Goal: Information Seeking & Learning: Learn about a topic

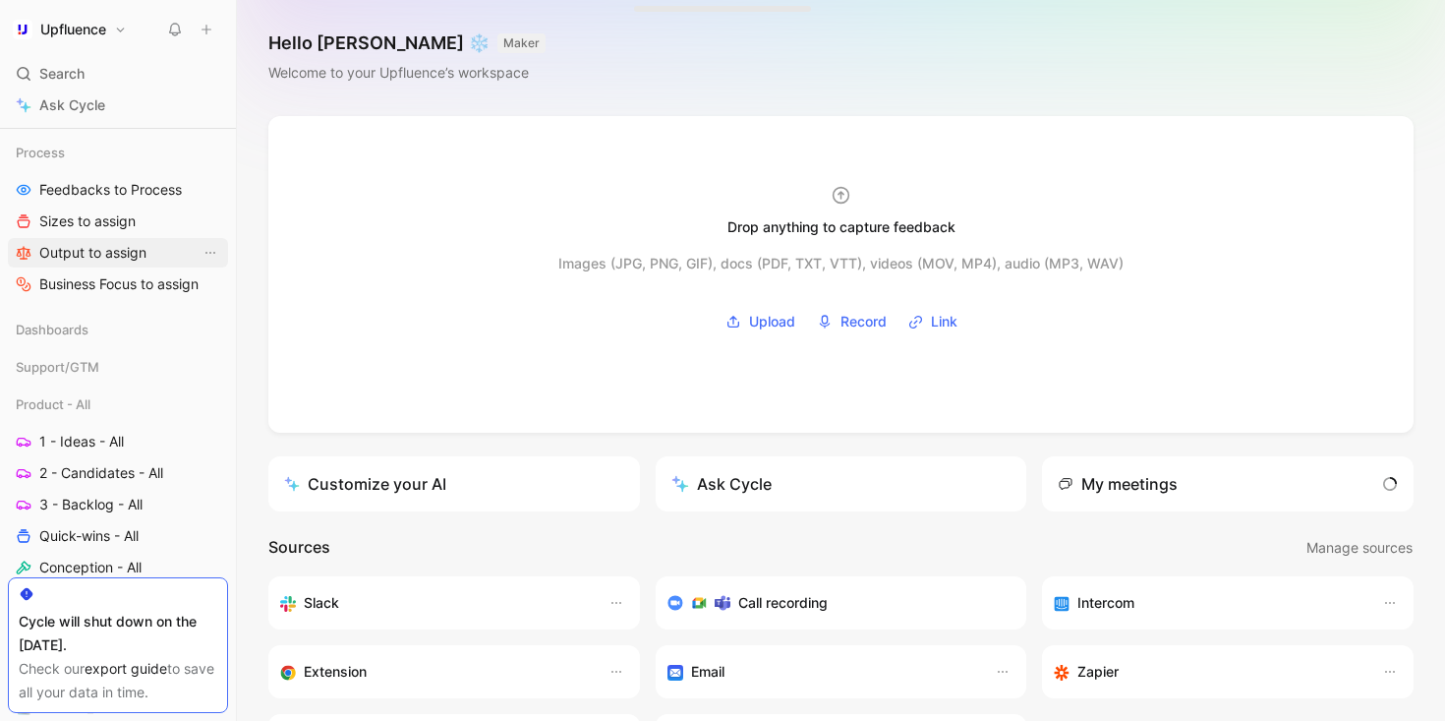
scroll to position [399, 0]
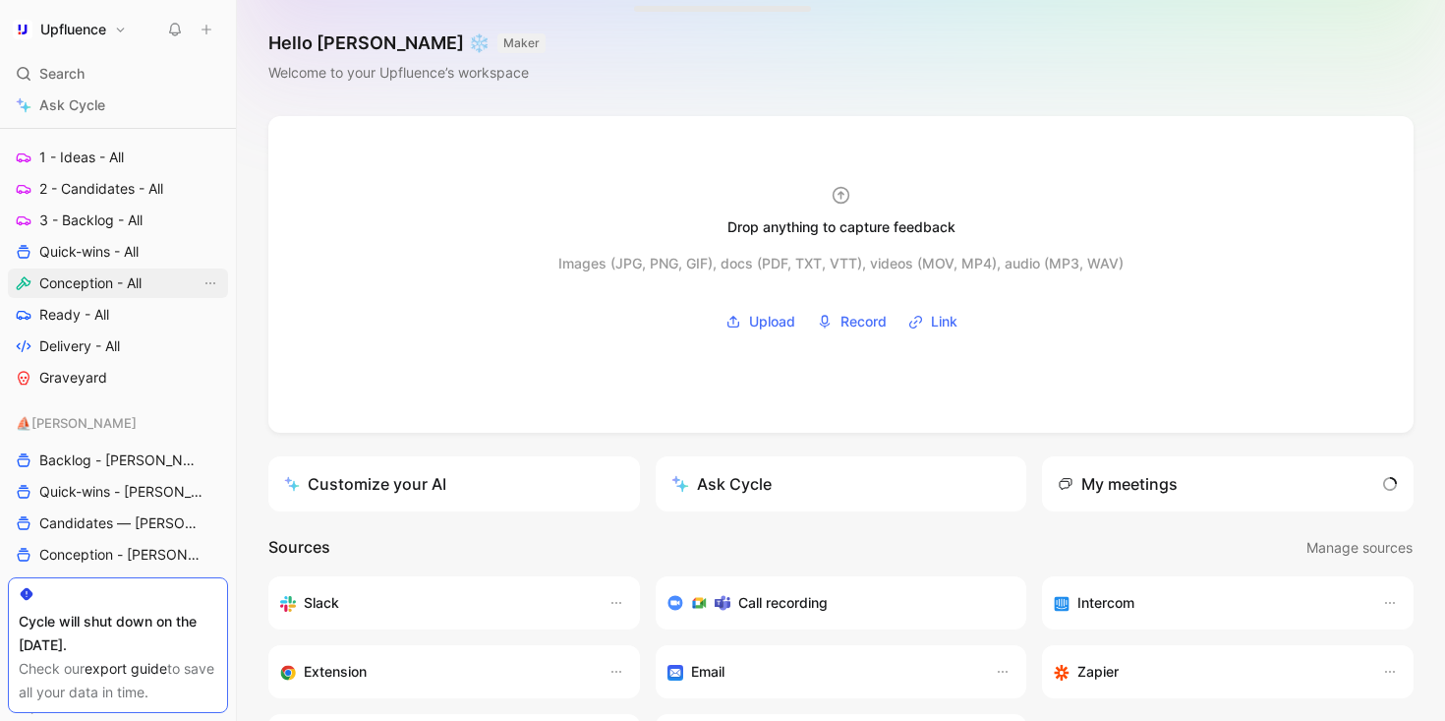
click at [94, 288] on span "Conception - All" at bounding box center [90, 283] width 102 height 20
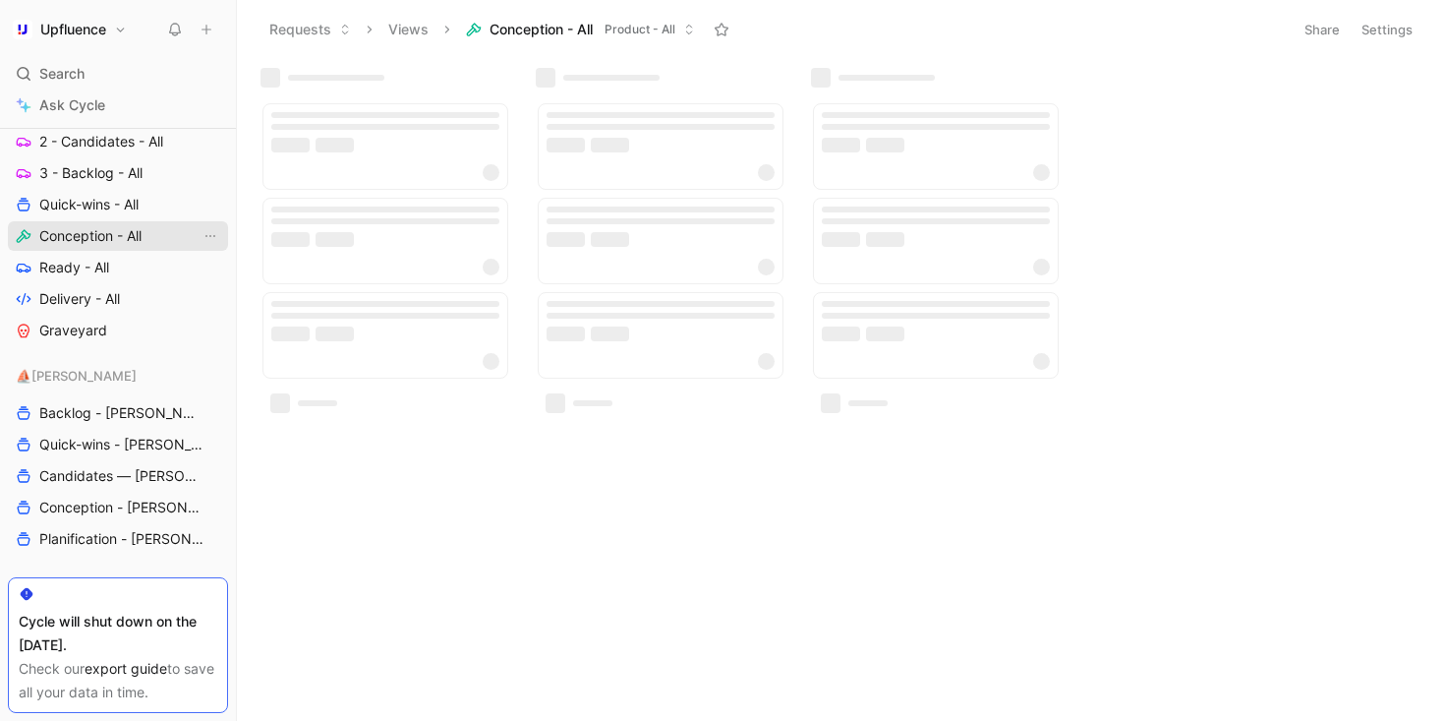
scroll to position [352, 0]
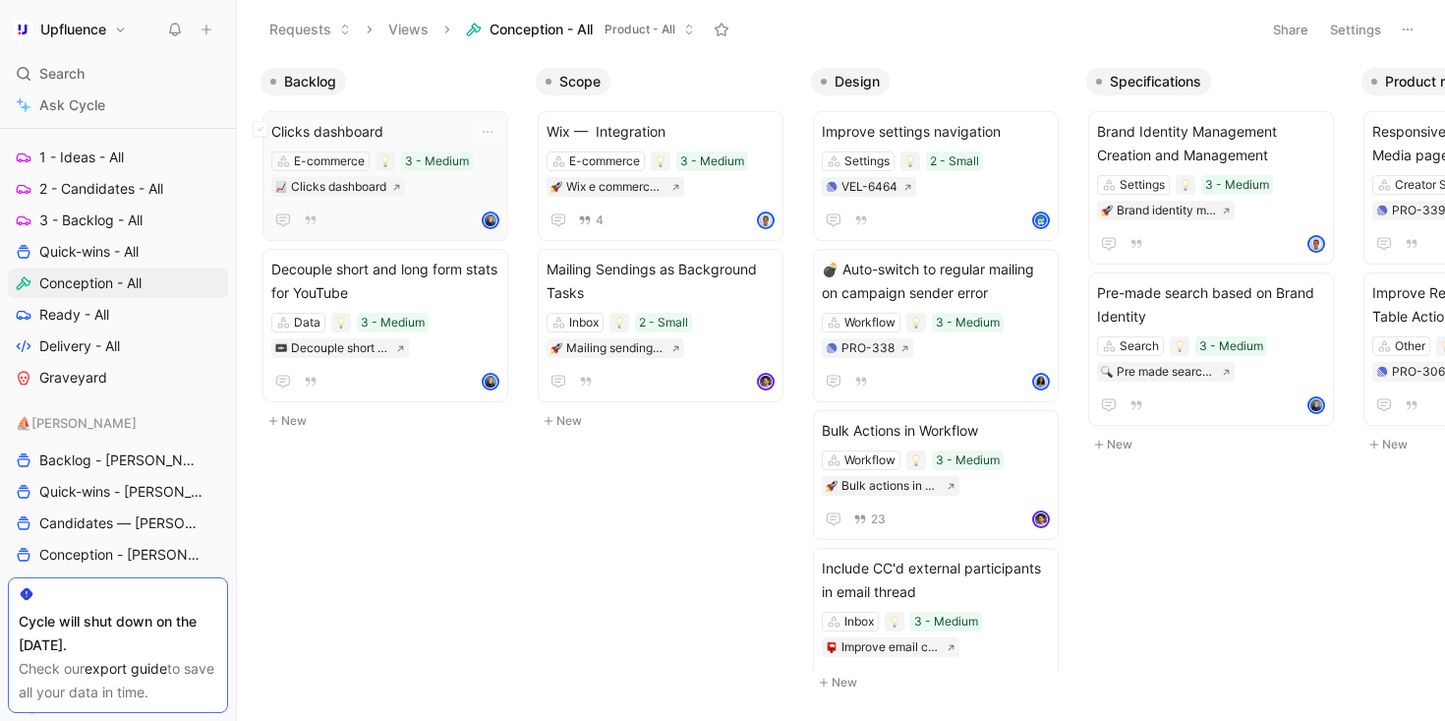
click at [386, 219] on div at bounding box center [385, 220] width 228 height 24
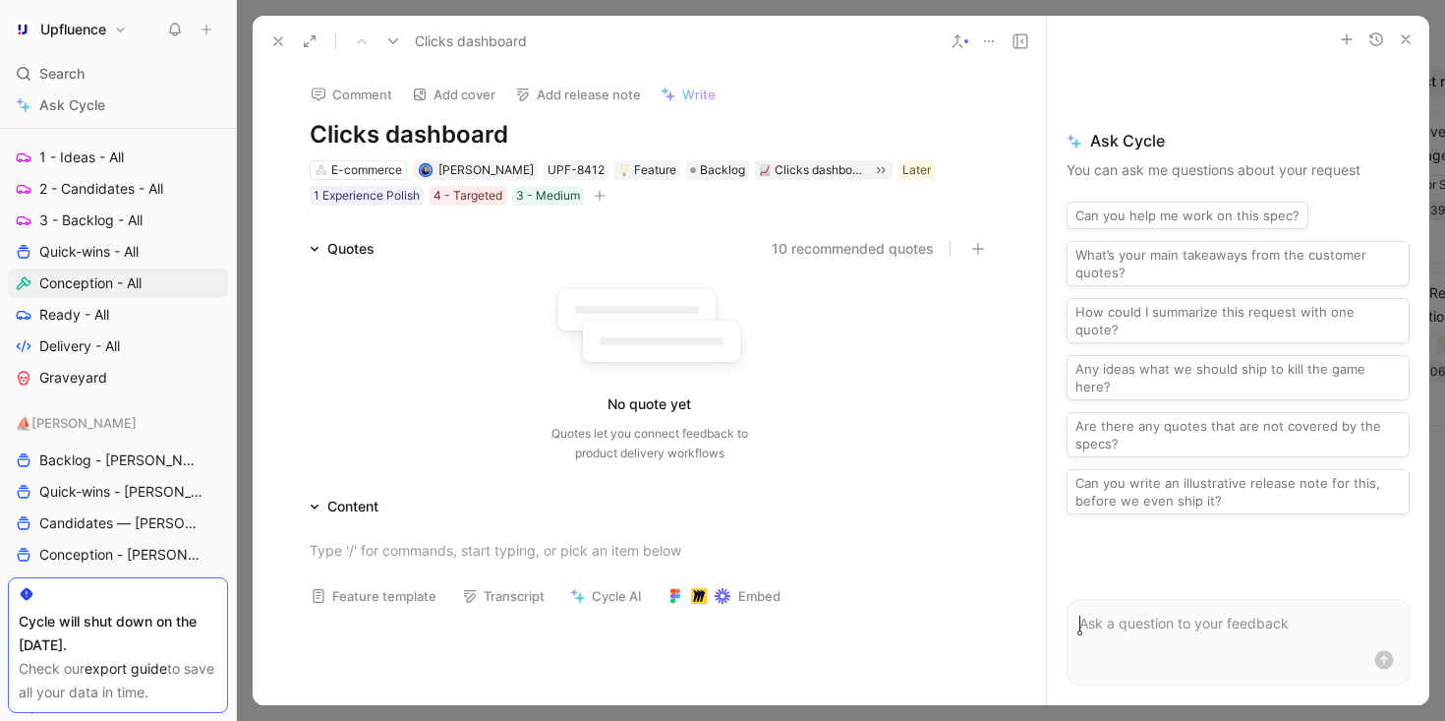
click at [792, 251] on button "10 recommended quotes" at bounding box center [853, 249] width 162 height 24
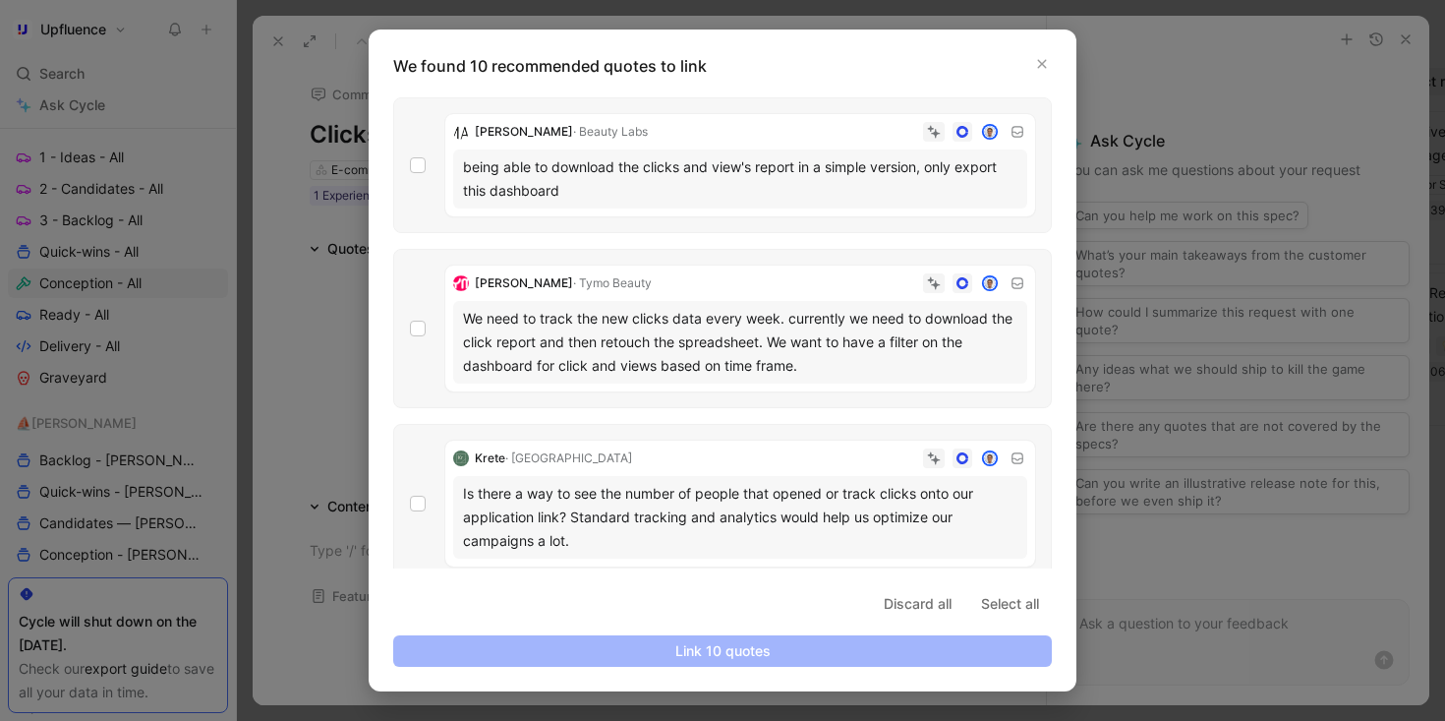
click at [355, 157] on div at bounding box center [722, 360] width 1445 height 721
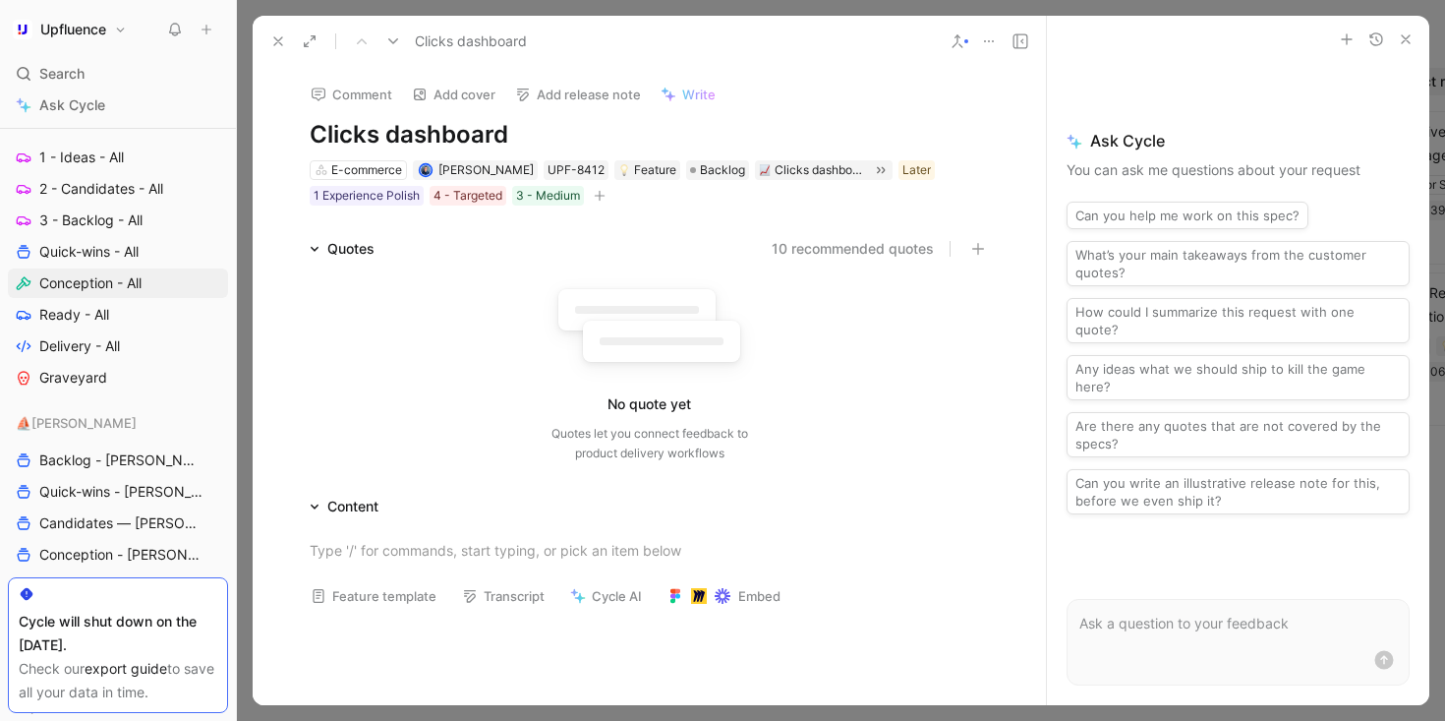
click at [274, 40] on icon at bounding box center [278, 41] width 16 height 16
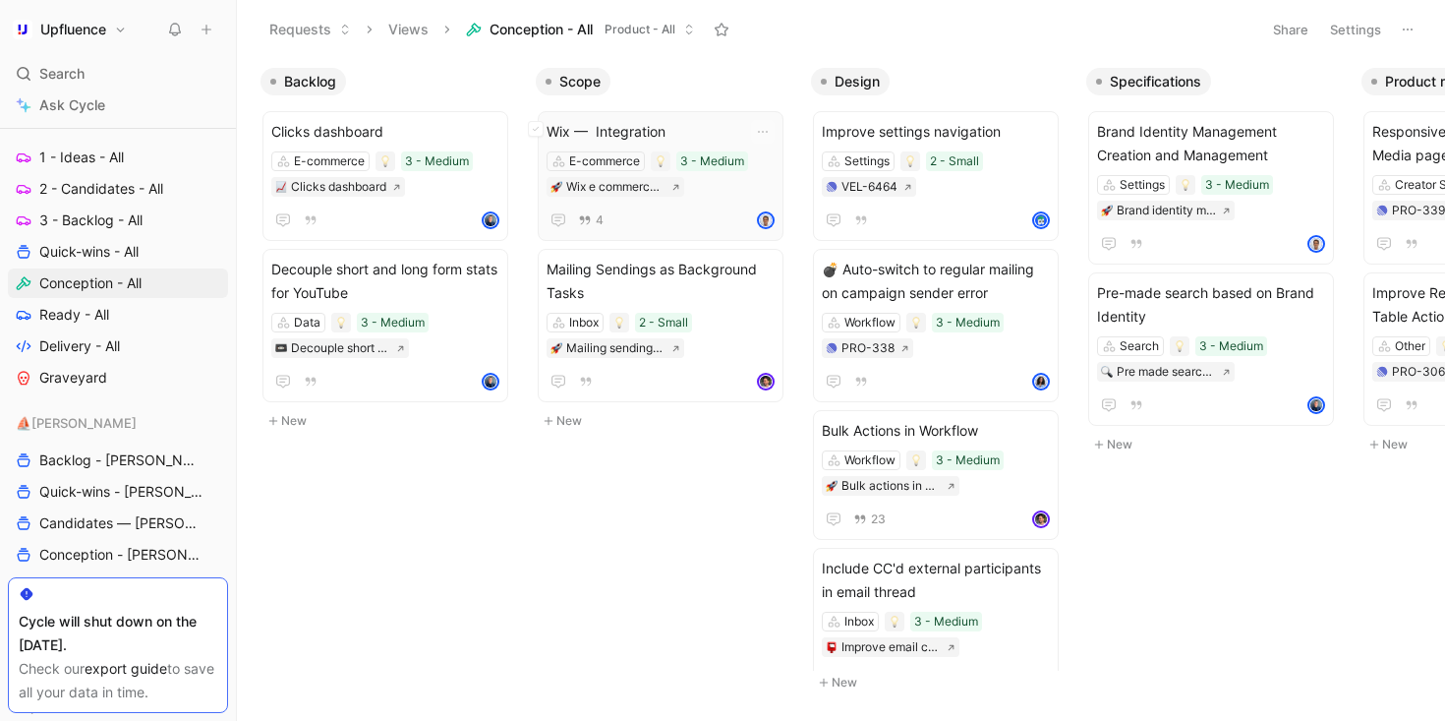
click at [657, 210] on div "4" at bounding box center [661, 220] width 228 height 24
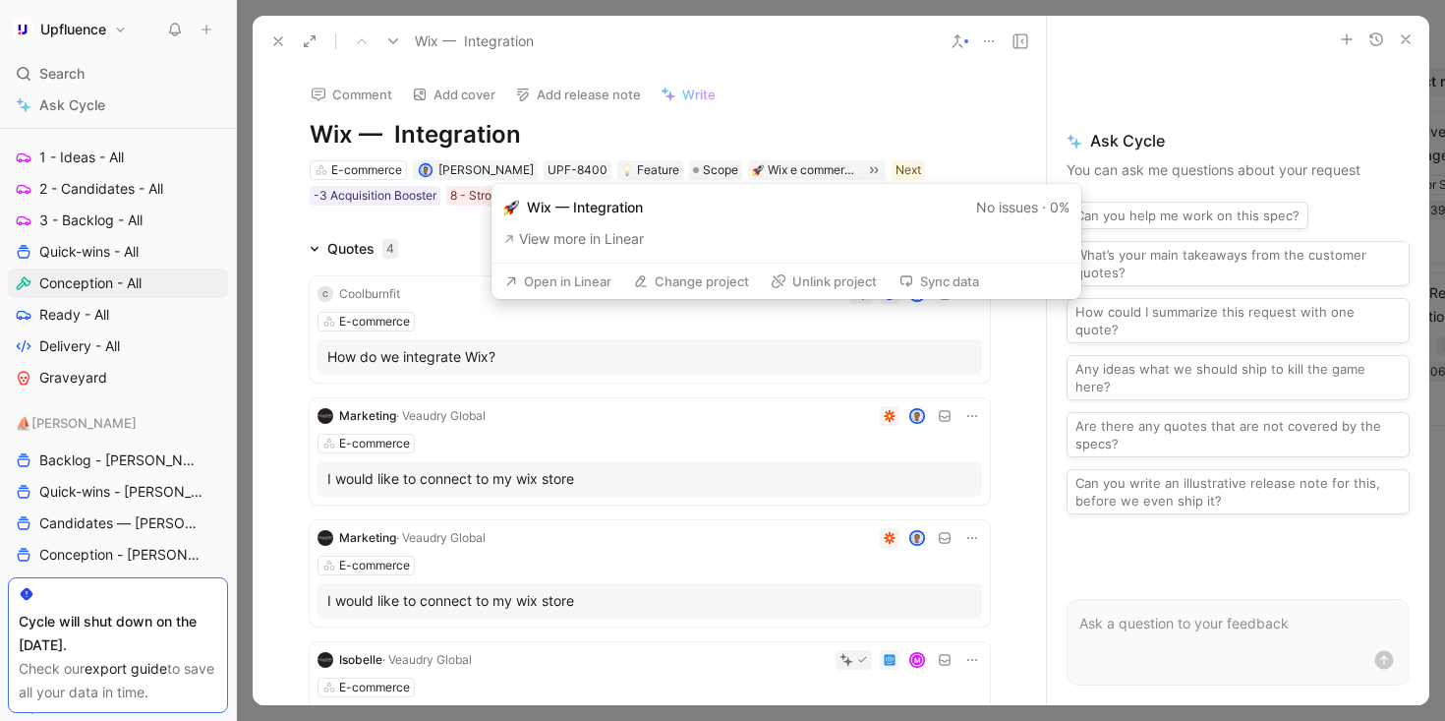
click at [583, 280] on button "Open in Linear" at bounding box center [558, 281] width 125 height 28
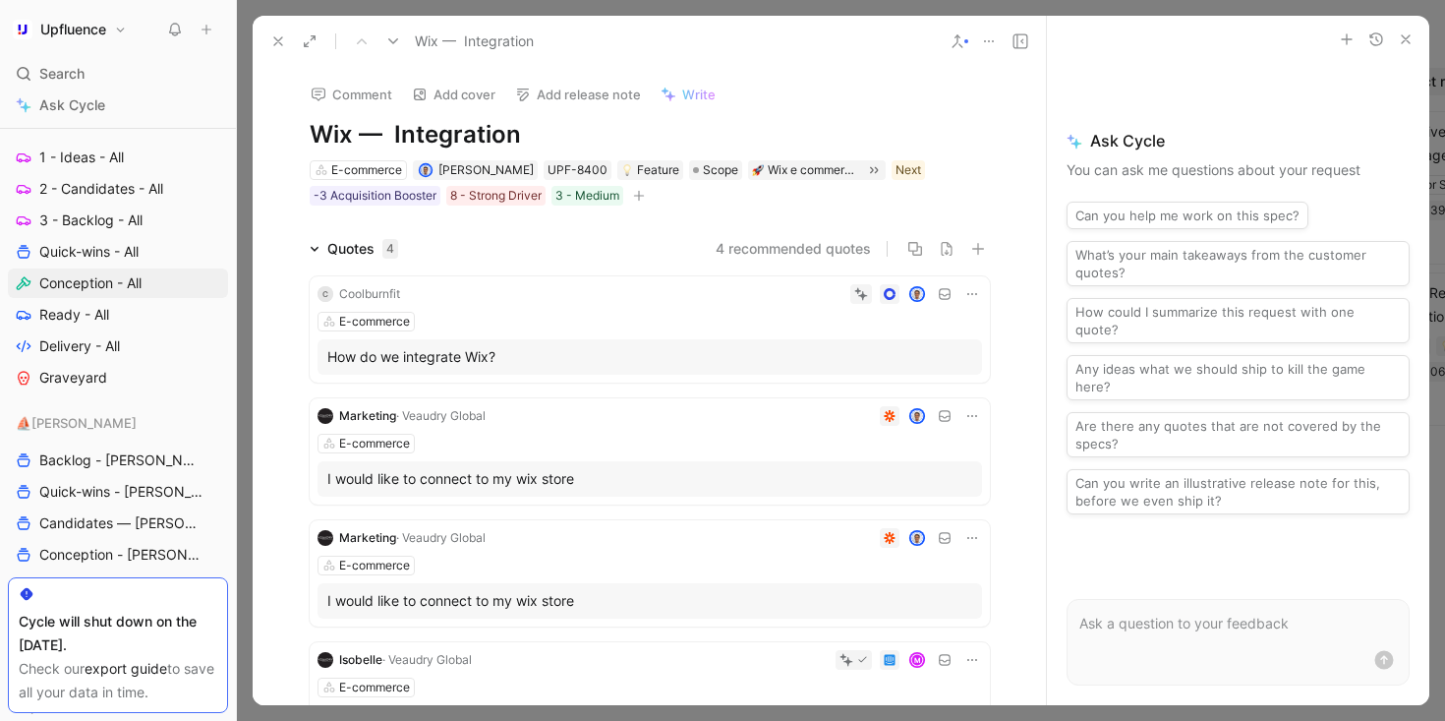
click at [279, 36] on icon at bounding box center [278, 41] width 16 height 16
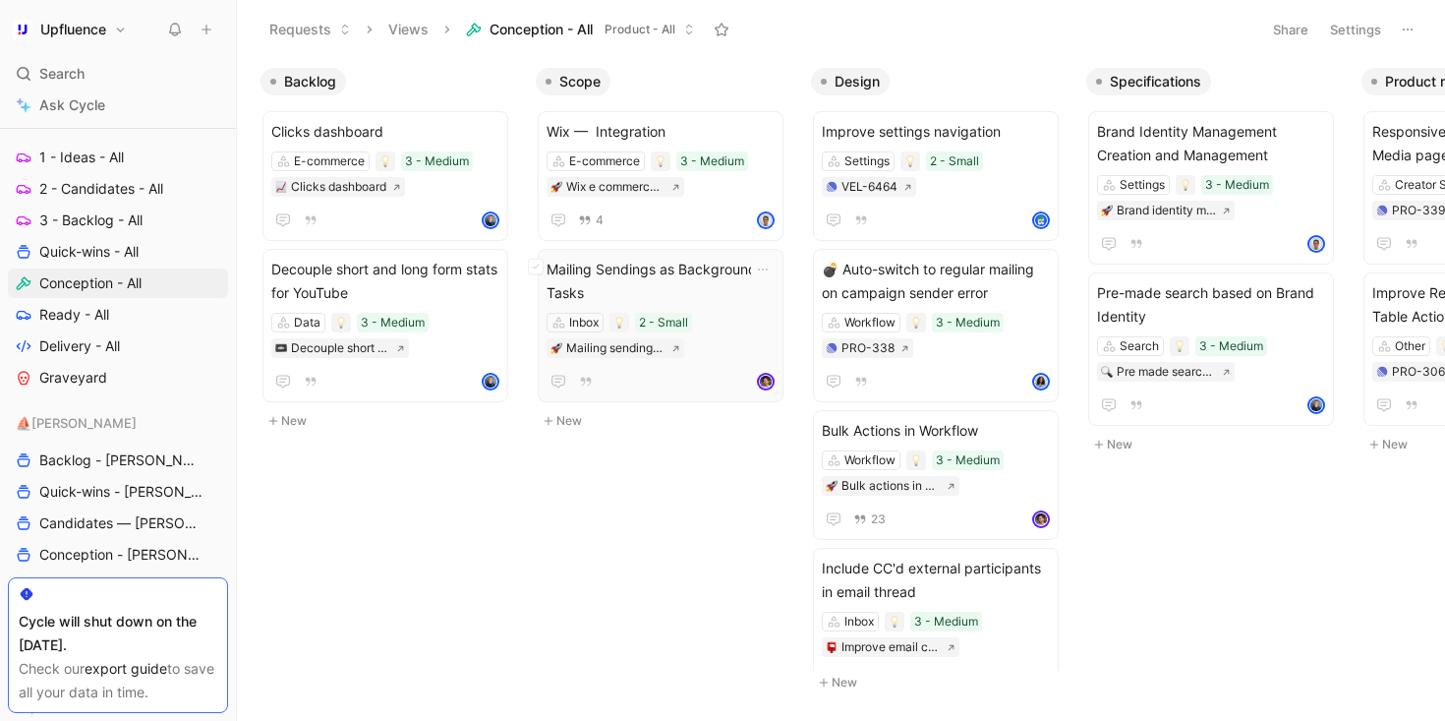
click at [663, 290] on span "Mailing Sendings as Background Tasks" at bounding box center [661, 281] width 228 height 47
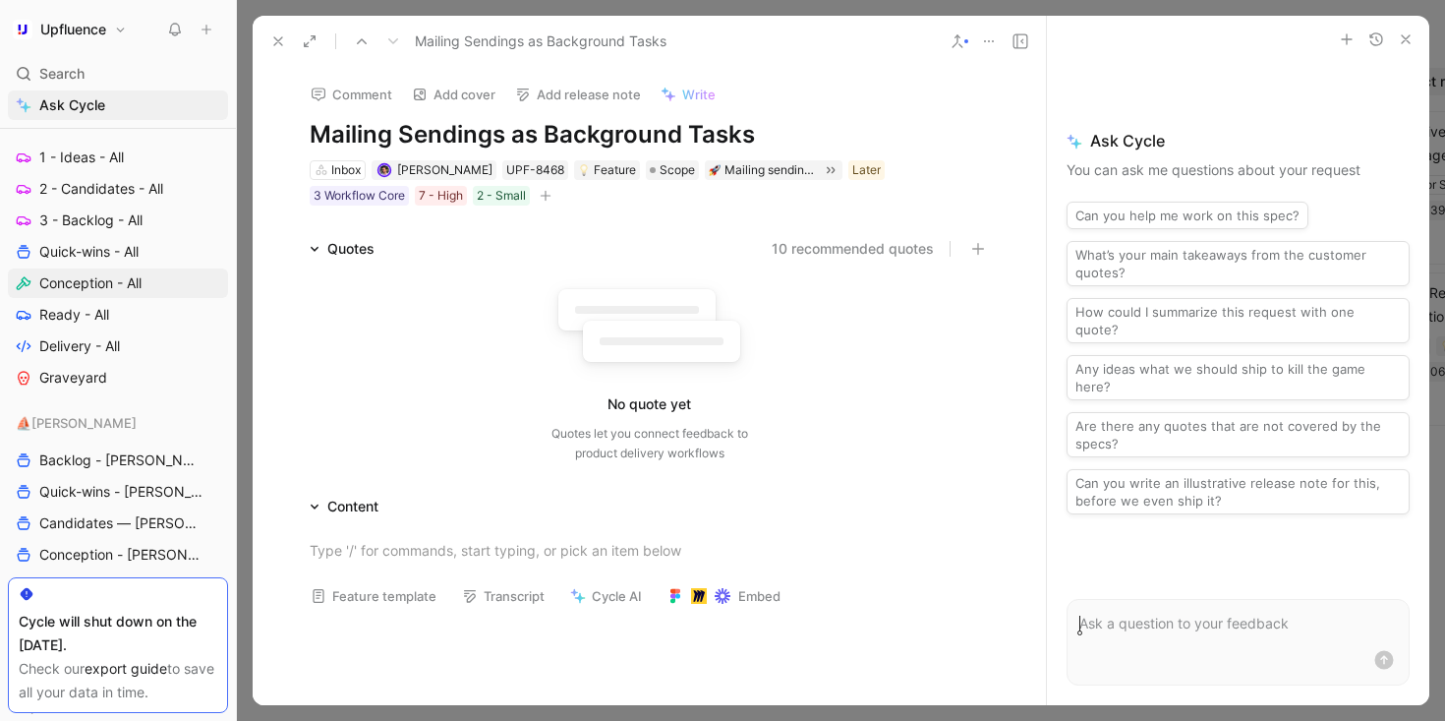
click at [432, 130] on h1 "Mailing Sendings as Background Tasks" at bounding box center [650, 134] width 680 height 31
copy h1 "Mailing Sendings as Background Tasks"
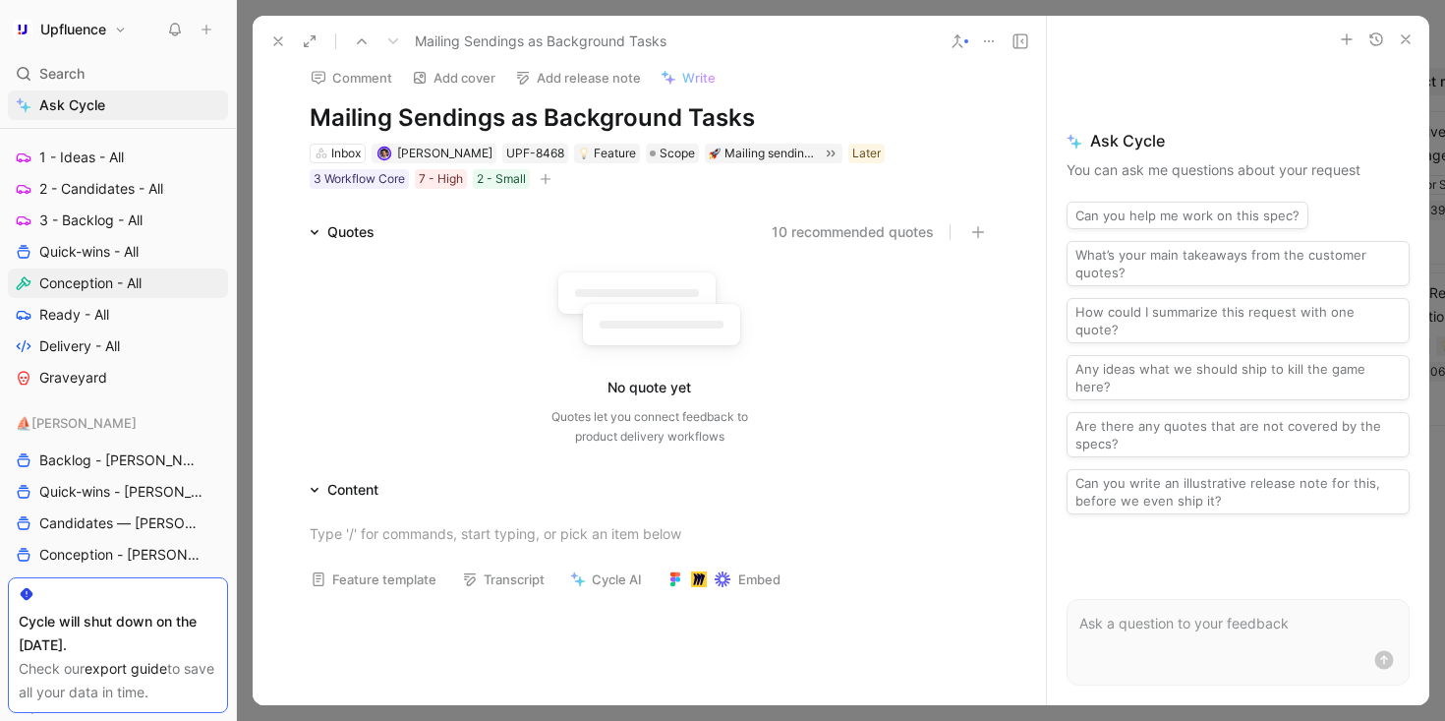
scroll to position [18, 0]
click at [269, 30] on button at bounding box center [278, 42] width 28 height 28
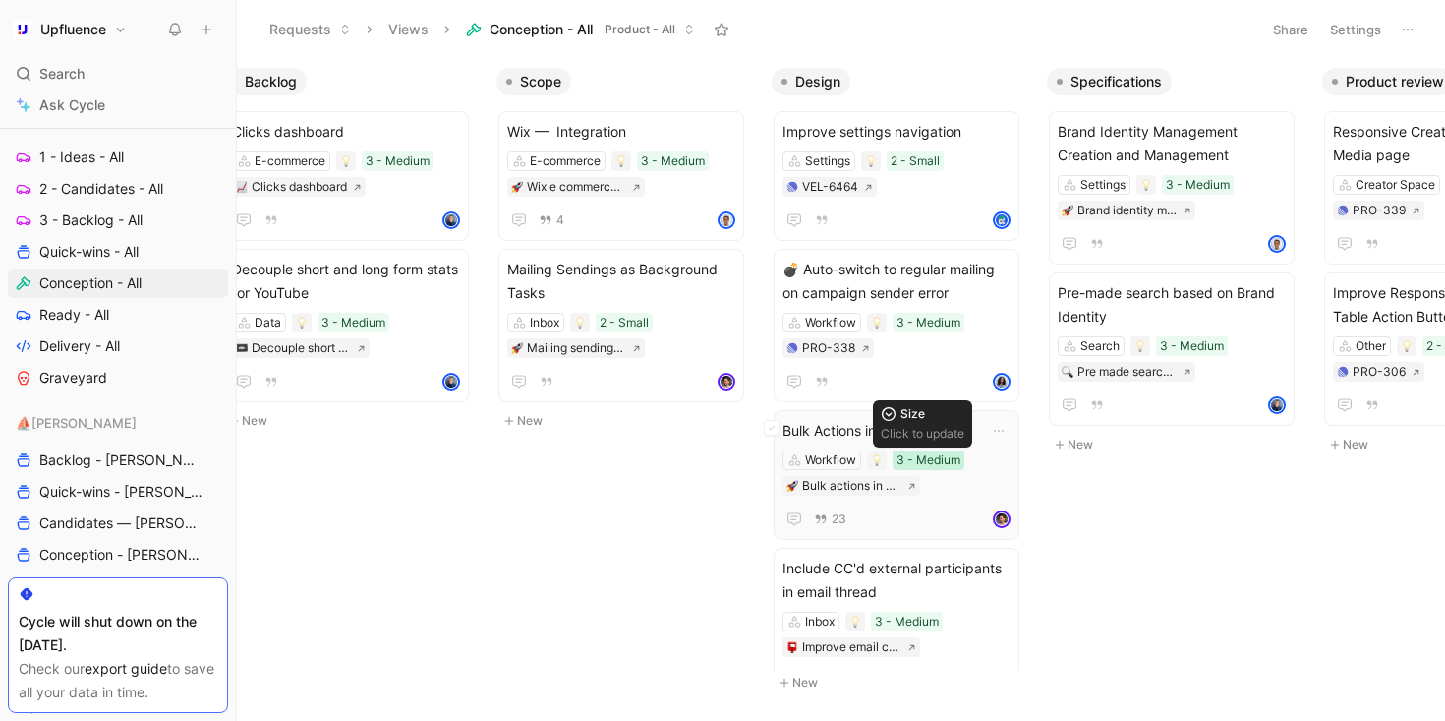
scroll to position [0, 46]
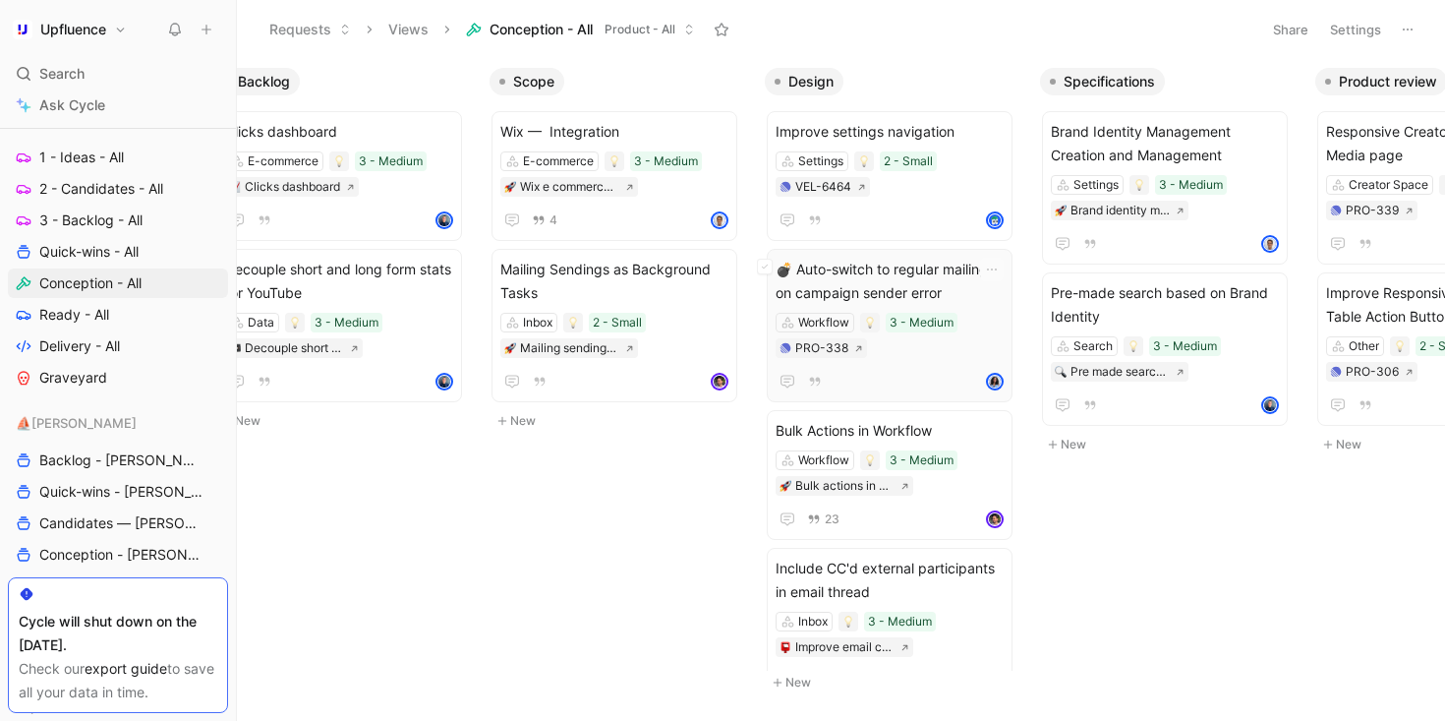
click at [935, 276] on span "💣 Auto-switch to regular mailing on campaign sender error" at bounding box center [890, 281] width 228 height 47
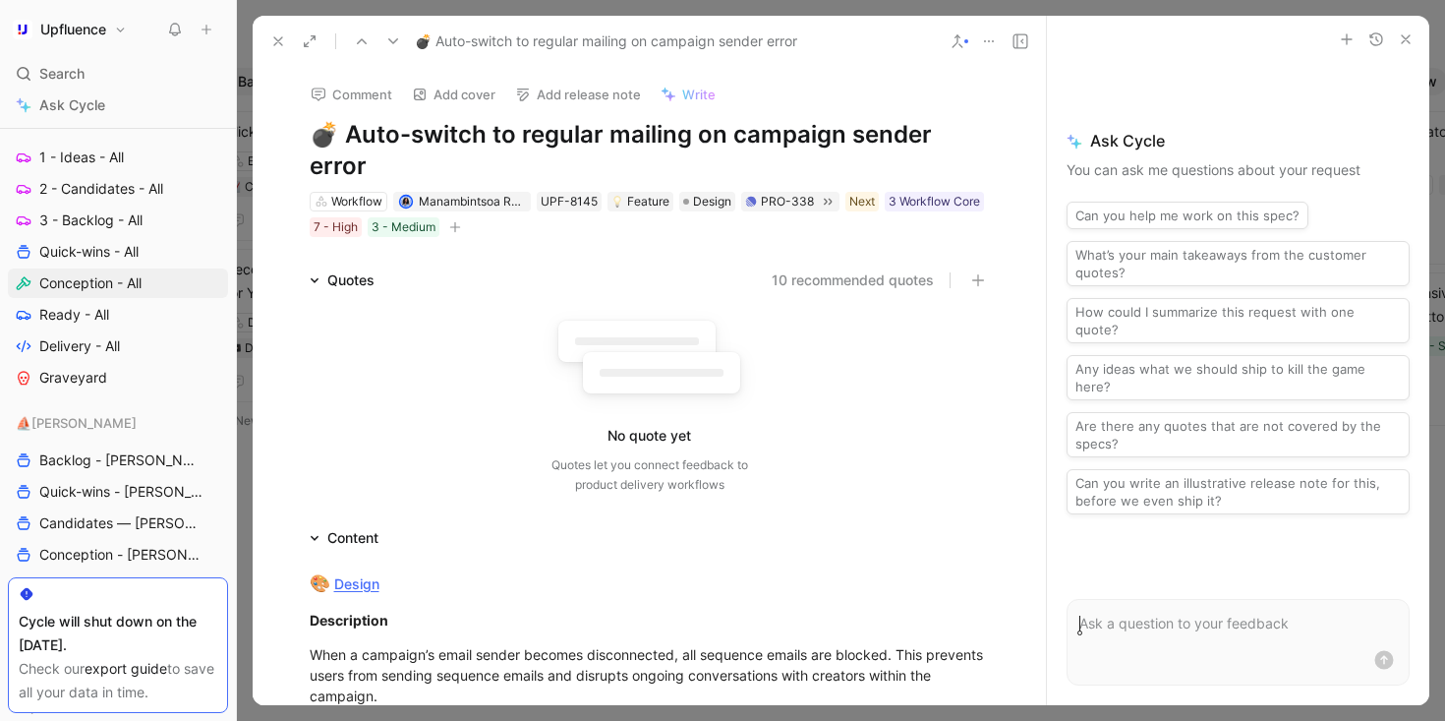
click at [679, 124] on h1 "💣 Auto-switch to regular mailing on campaign sender error" at bounding box center [650, 150] width 680 height 63
copy h1 "💣 Auto-switch to regular mailing on campaign sender error"
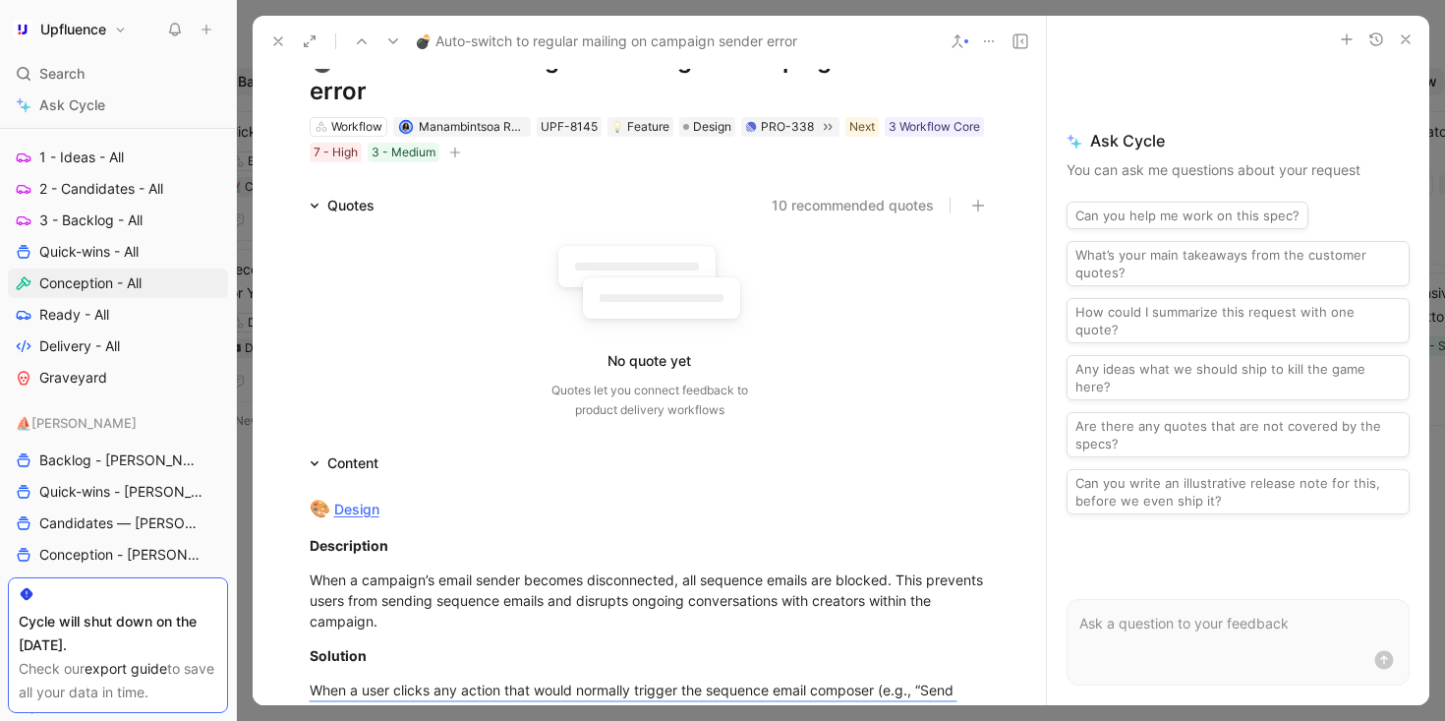
scroll to position [141, 0]
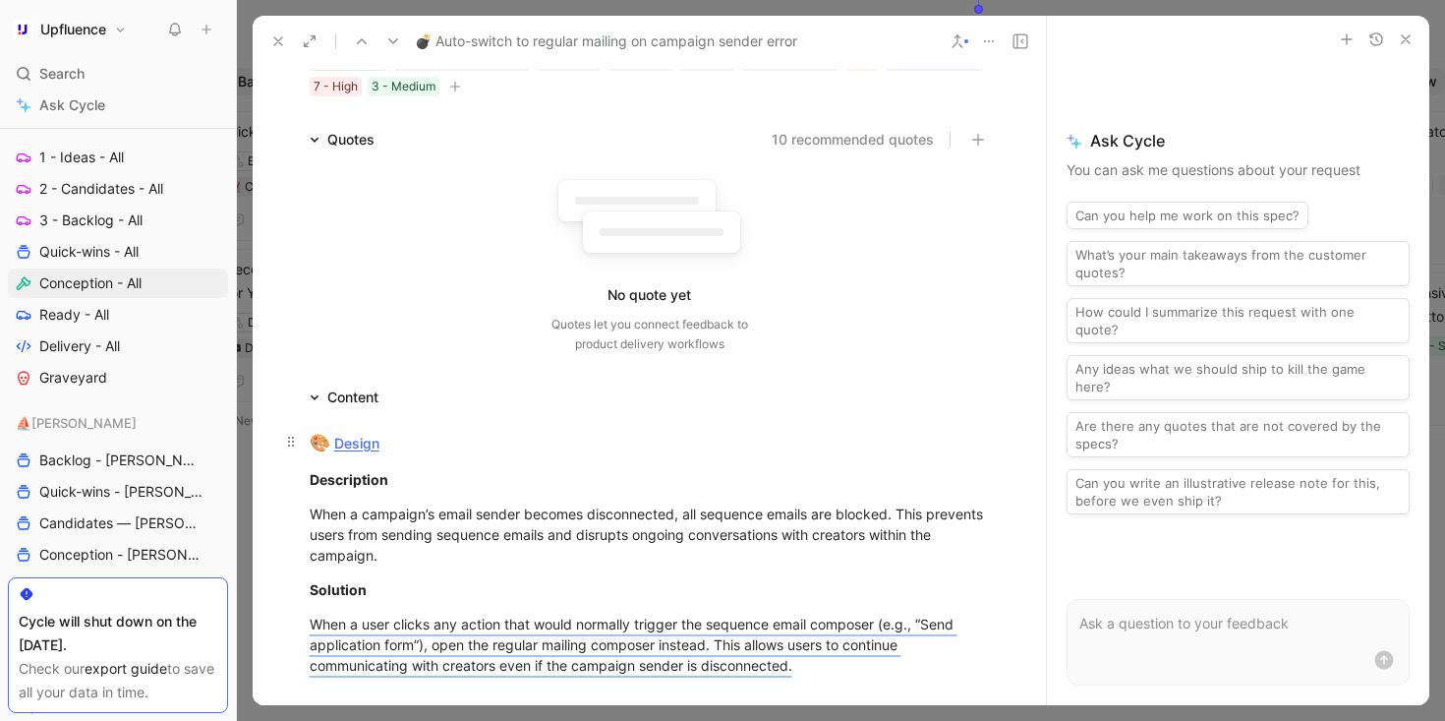
click at [370, 435] on link "Design" at bounding box center [356, 443] width 45 height 17
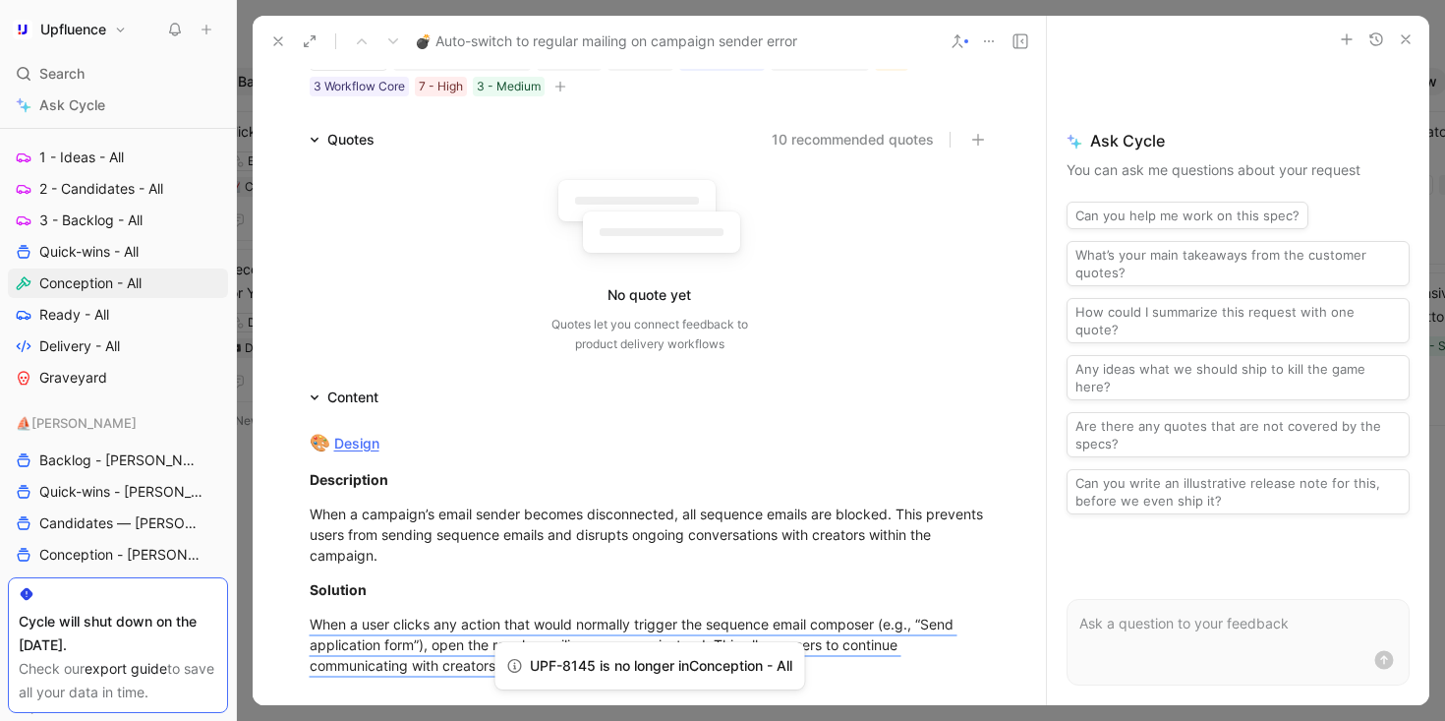
click at [273, 44] on icon at bounding box center [278, 41] width 16 height 16
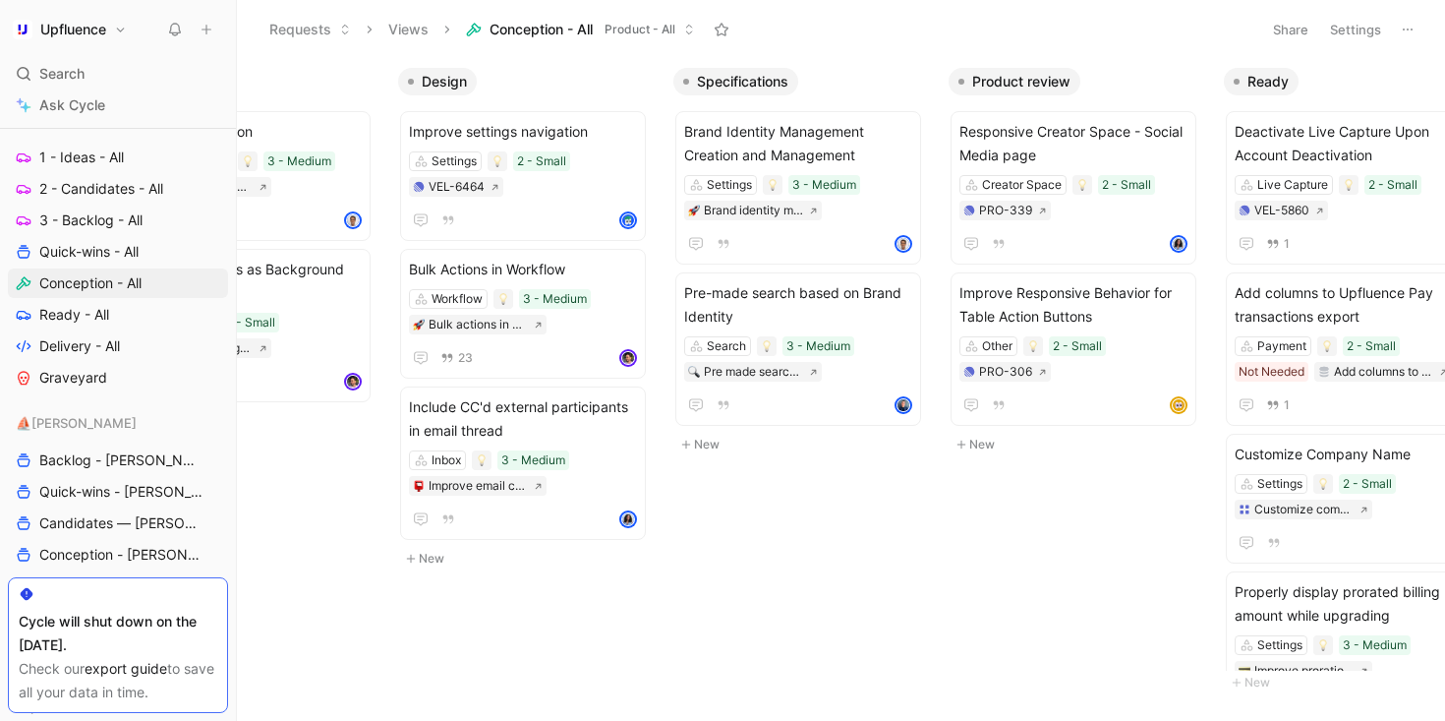
scroll to position [0, 475]
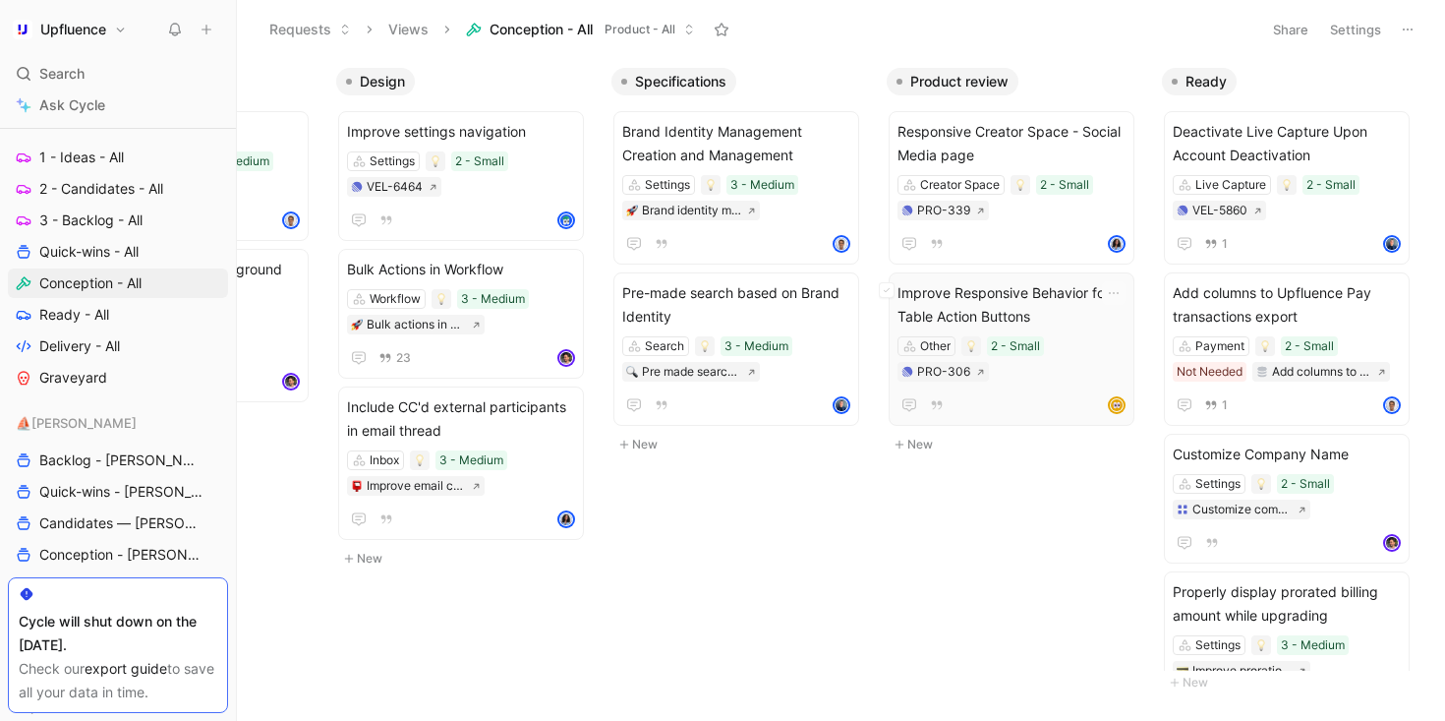
click at [1011, 307] on span "Improve Responsive Behavior for Table Action Buttons" at bounding box center [1012, 304] width 228 height 47
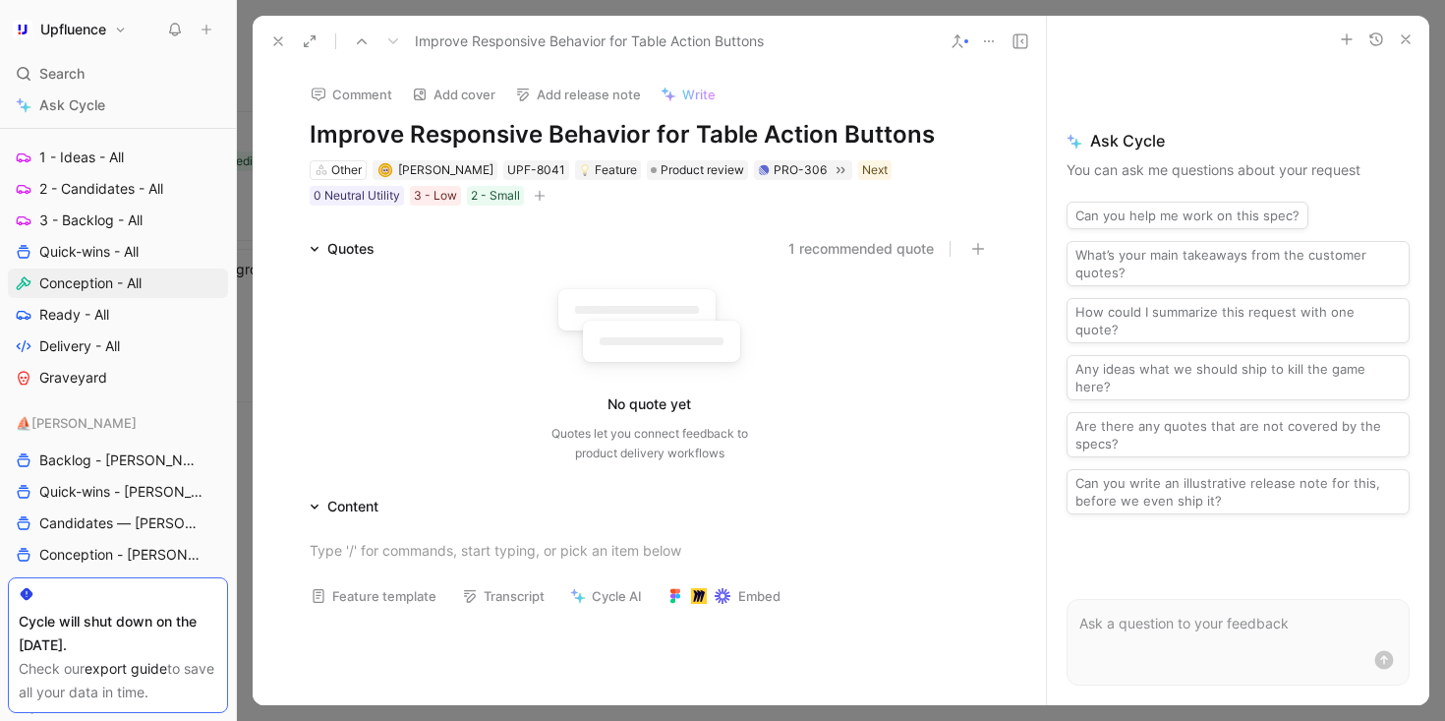
click at [713, 127] on h1 "Improve Responsive Behavior for Table Action Buttons" at bounding box center [650, 134] width 680 height 31
copy h1 "Improve Responsive Behavior for Table Action Buttons"
click at [76, 227] on span "3 - Backlog - All" at bounding box center [90, 220] width 103 height 20
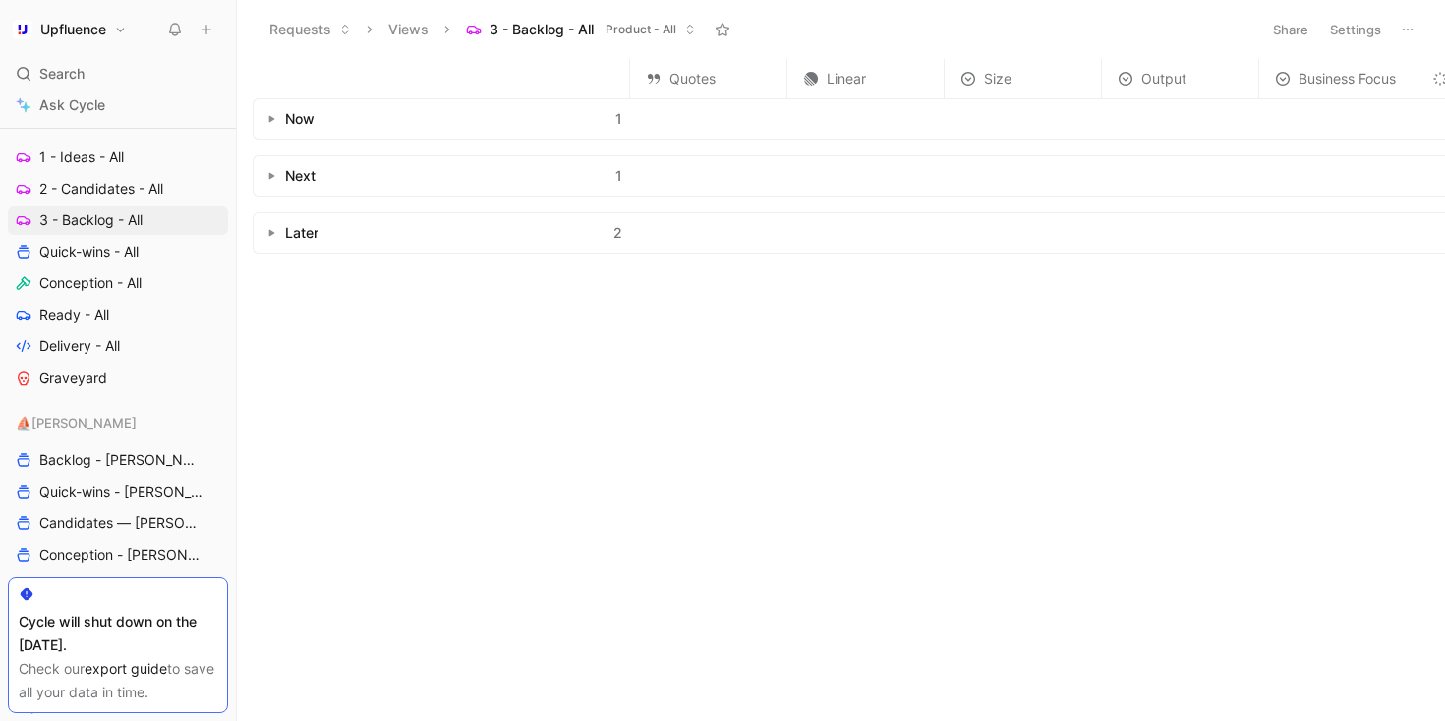
click at [277, 121] on button "button" at bounding box center [272, 119] width 20 height 20
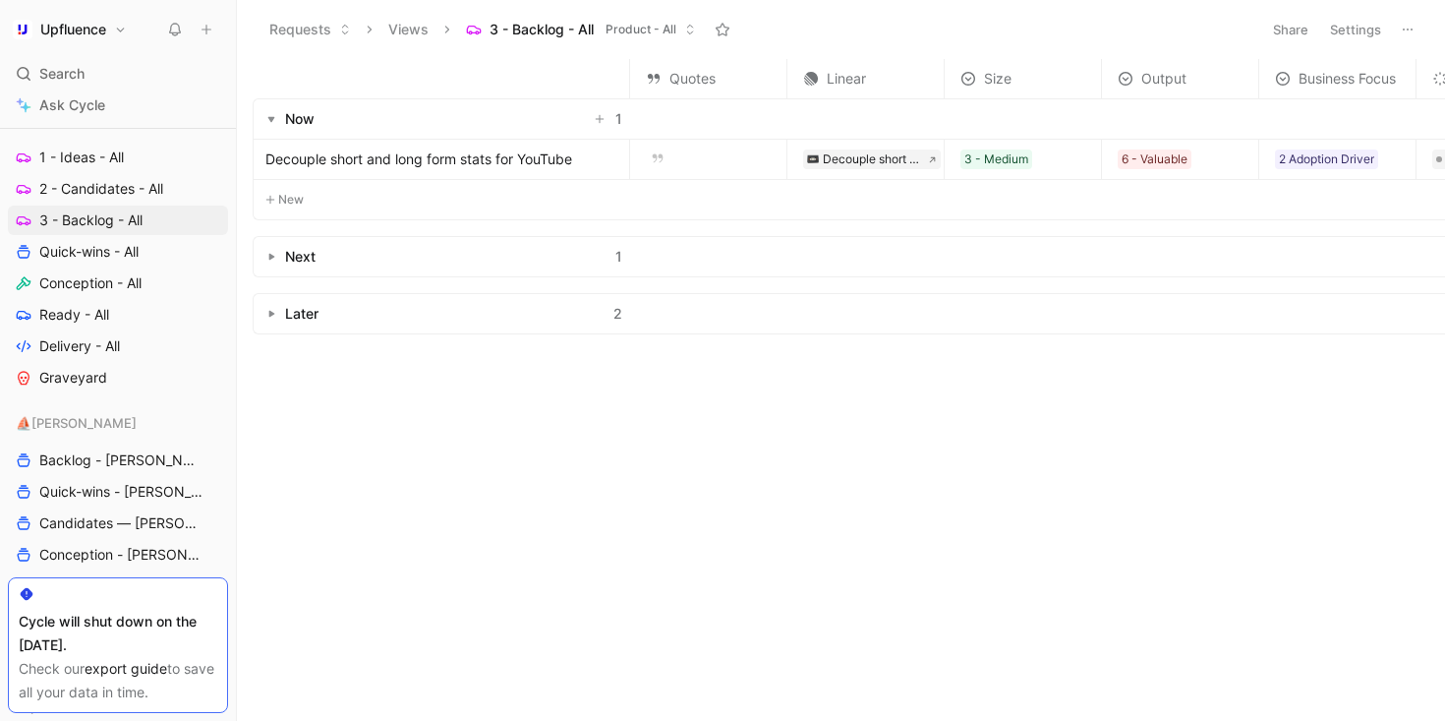
click at [353, 160] on span "Decouple short and long form stats for YouTube" at bounding box center [418, 159] width 307 height 24
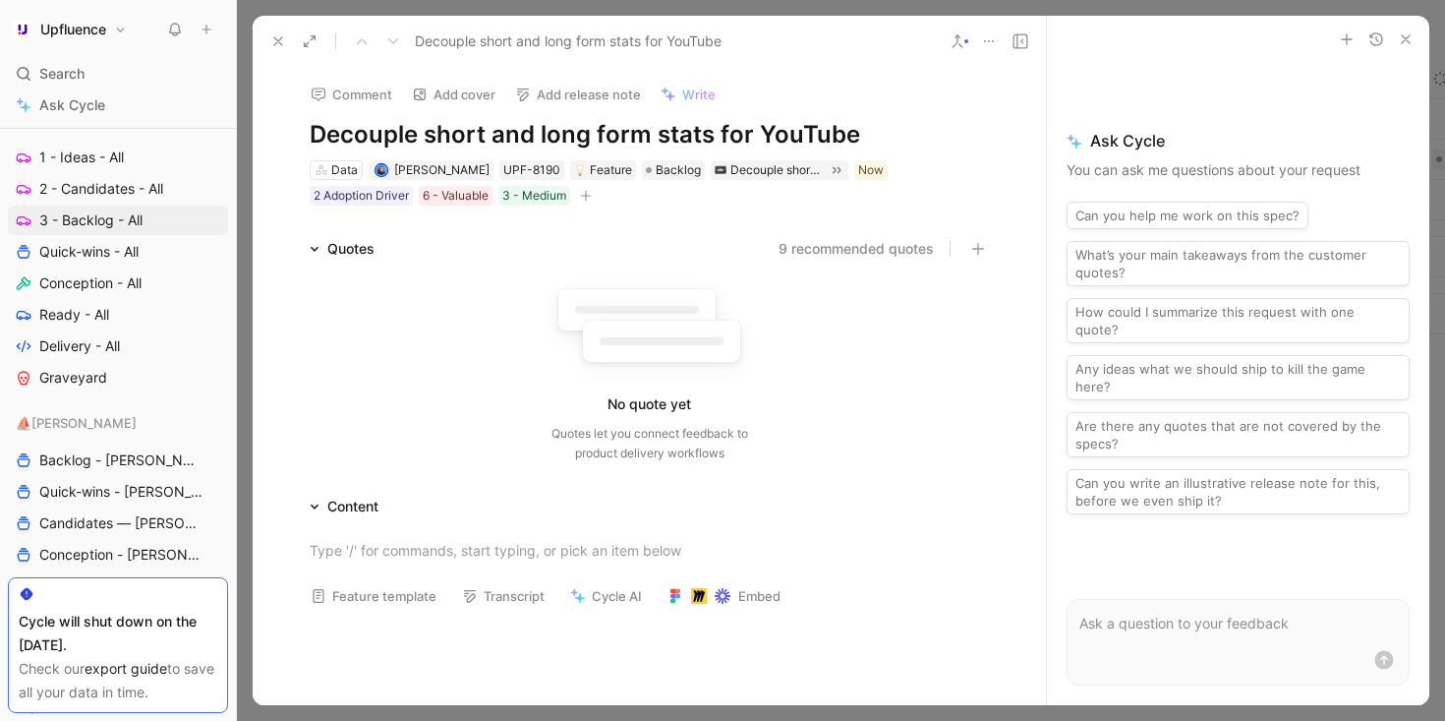
click at [485, 140] on h1 "Decouple short and long form stats for YouTube" at bounding box center [650, 134] width 680 height 31
copy h1 "Decouple short and long form stats for YouTube"
click at [280, 37] on use at bounding box center [278, 41] width 8 height 8
